Goal: Task Accomplishment & Management: Manage account settings

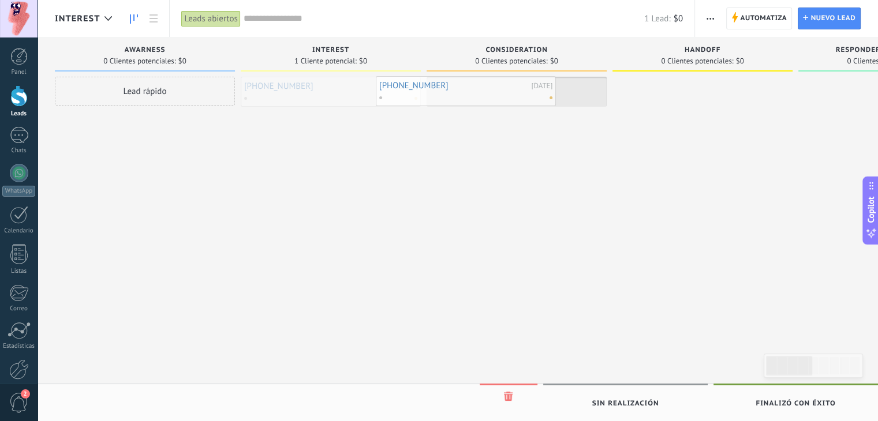
drag, startPoint x: 352, startPoint y: 96, endPoint x: 487, endPoint y: 95, distance: 134.5
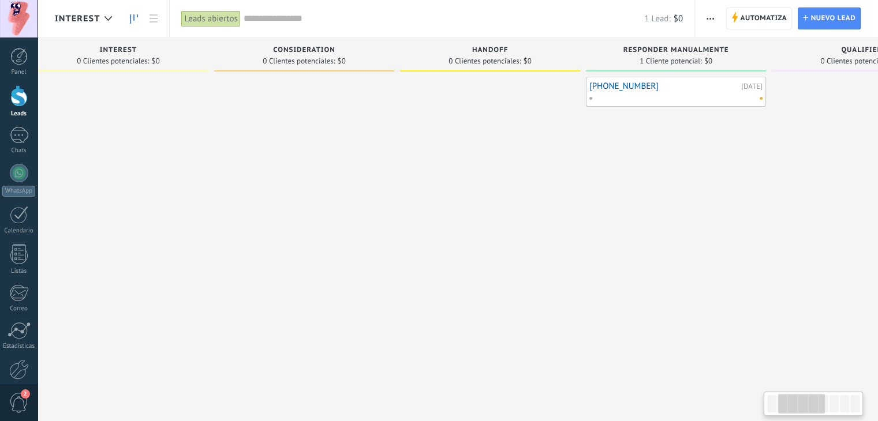
click at [391, 172] on div at bounding box center [304, 212] width 180 height 271
